Goal: Purchase product/service

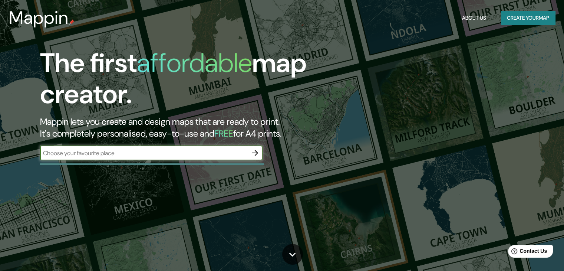
click at [516, 21] on button "Create your map" at bounding box center [528, 18] width 54 height 14
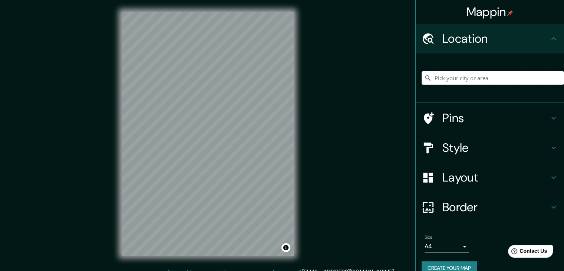
click at [452, 83] on input "Pick your city or area" at bounding box center [492, 77] width 142 height 13
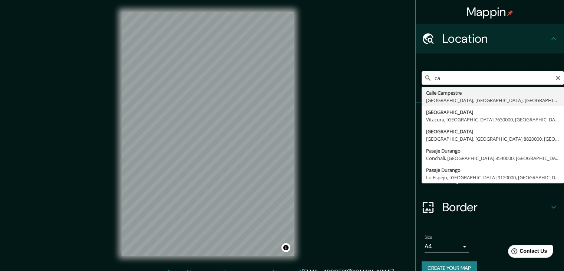
type input "c"
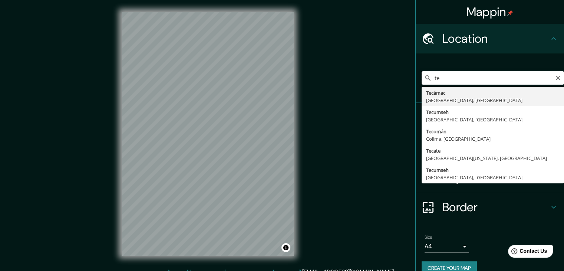
type input "t"
type input "l"
type input "t"
type input "c"
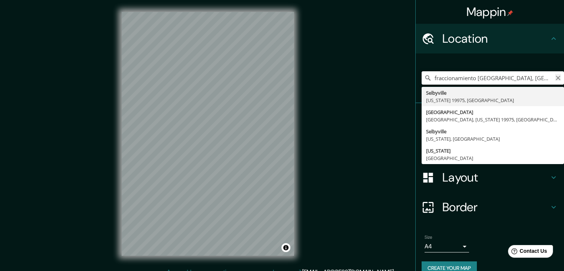
type input "fraccionamiento [GEOGRAPHIC_DATA], [GEOGRAPHIC_DATA], [US_STATE] 19975, [GEOGRA…"
click at [556, 78] on icon "Clear" at bounding box center [558, 78] width 4 height 4
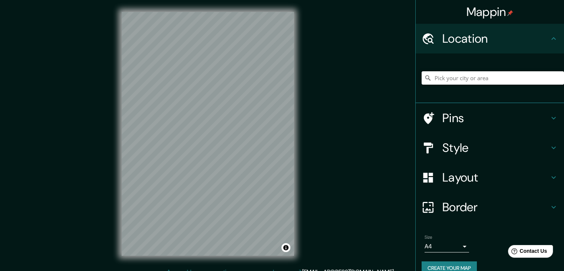
click at [498, 78] on input "Pick your city or area" at bounding box center [492, 77] width 142 height 13
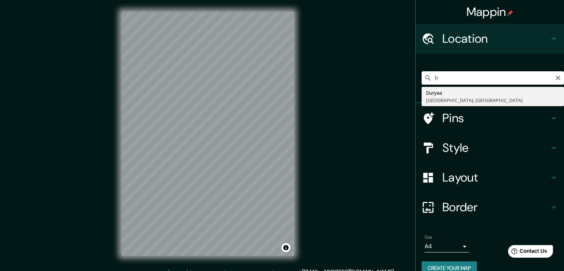
type input "f"
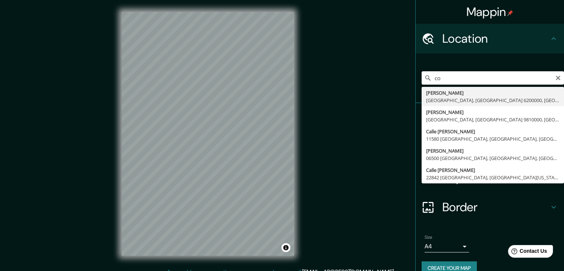
type input "c"
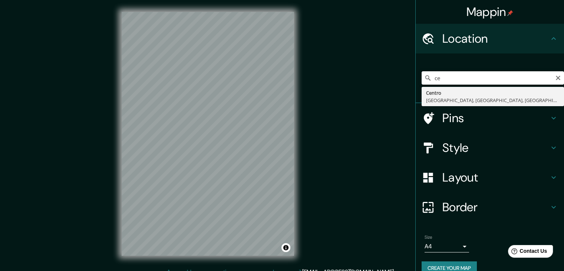
type input "c"
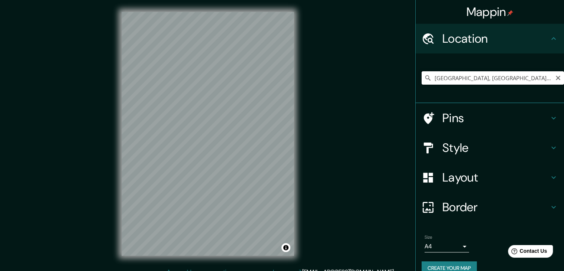
click at [459, 81] on input "[GEOGRAPHIC_DATA], [GEOGRAPHIC_DATA], [GEOGRAPHIC_DATA]" at bounding box center [492, 77] width 142 height 13
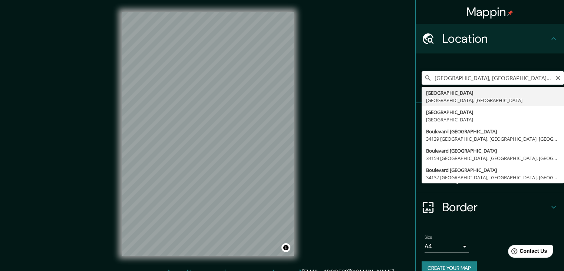
drag, startPoint x: 513, startPoint y: 79, endPoint x: 416, endPoint y: 80, distance: 96.4
click at [421, 80] on input "[GEOGRAPHIC_DATA], [GEOGRAPHIC_DATA], [GEOGRAPHIC_DATA]" at bounding box center [492, 77] width 142 height 13
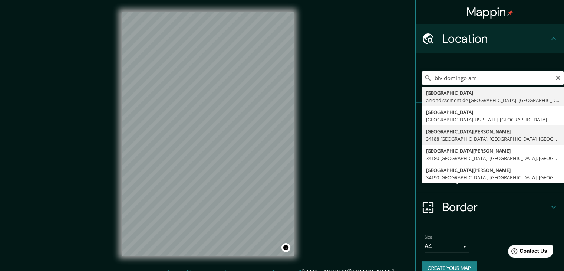
type input "[GEOGRAPHIC_DATA][PERSON_NAME] [GEOGRAPHIC_DATA], [GEOGRAPHIC_DATA], [GEOGRAPHI…"
